Goal: Find specific page/section: Find specific page/section

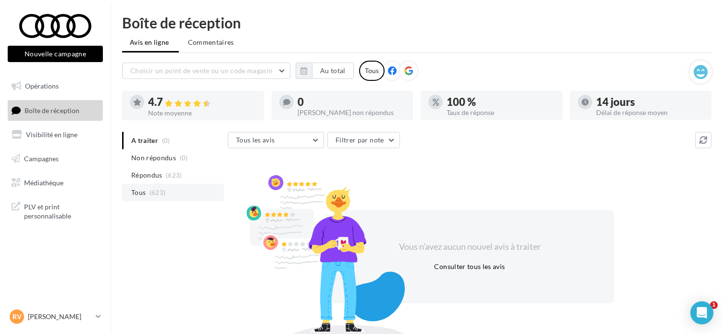
click at [150, 195] on span "(623)" at bounding box center [158, 192] width 16 height 8
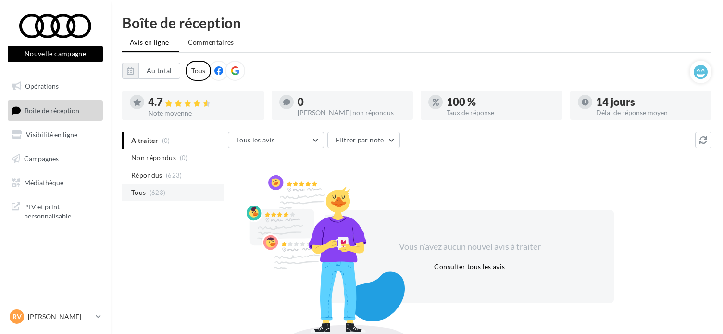
click at [162, 195] on span "(623)" at bounding box center [158, 192] width 16 height 8
